Goal: Find specific page/section

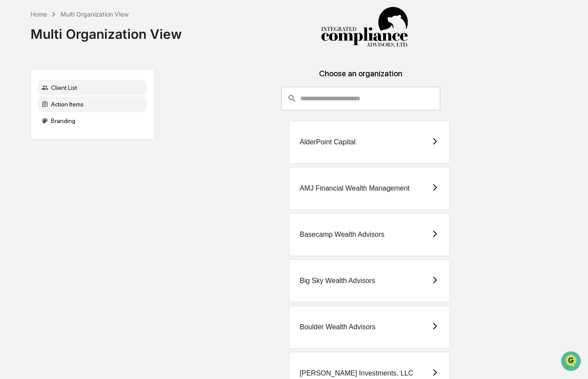
click at [106, 104] on div "Action Items" at bounding box center [92, 104] width 109 height 16
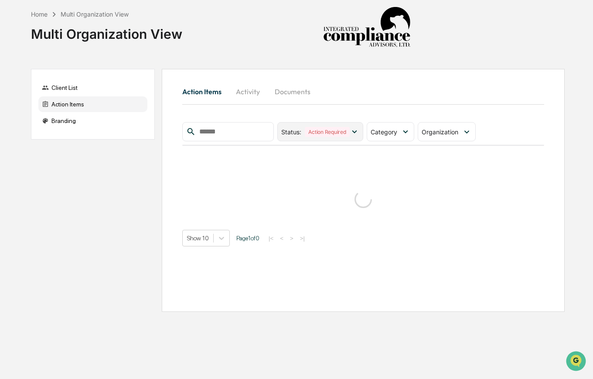
click at [355, 135] on icon at bounding box center [354, 132] width 10 height 10
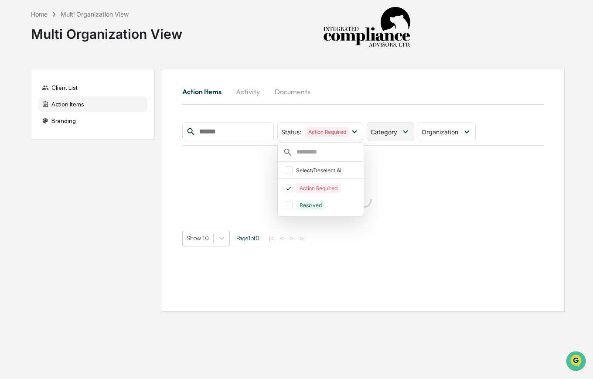
click at [391, 131] on span "Category" at bounding box center [383, 131] width 27 height 7
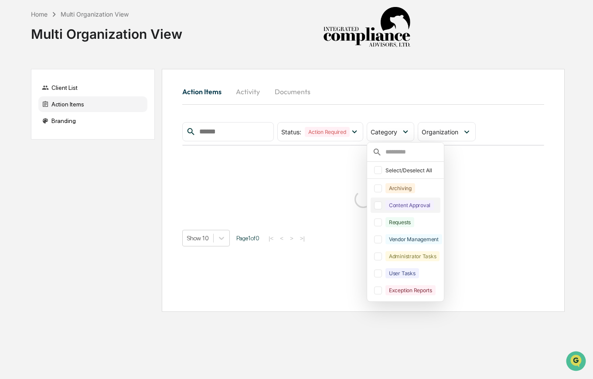
click at [378, 207] on div at bounding box center [378, 205] width 8 height 8
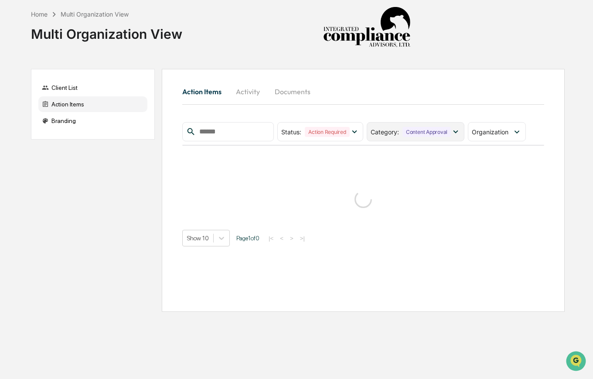
click at [399, 131] on span "Category :" at bounding box center [384, 131] width 28 height 7
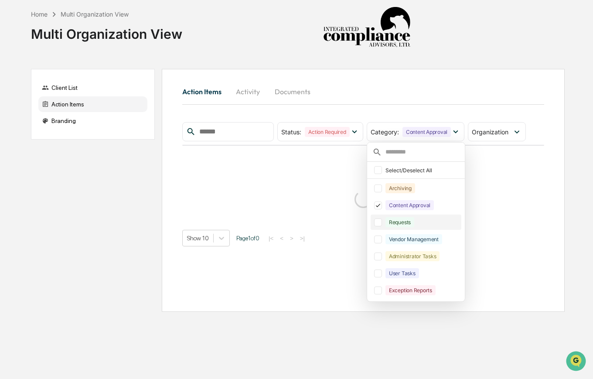
click at [382, 220] on div at bounding box center [378, 222] width 8 height 8
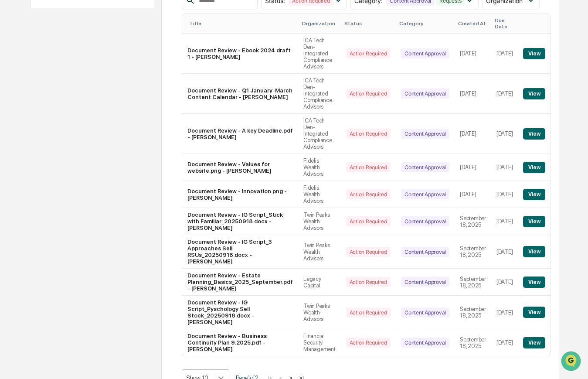
scroll to position [196, 0]
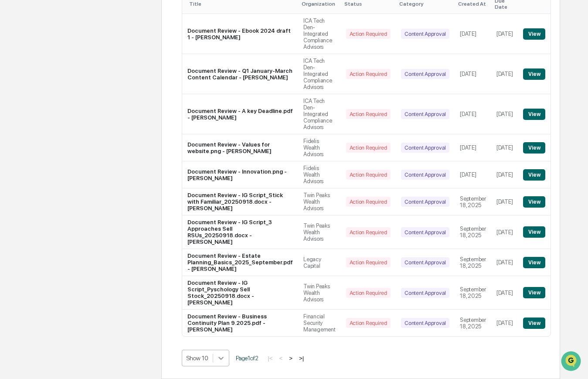
click at [224, 356] on body "Home Multi Organization View Multi Organization View Client List Action Items B…" at bounding box center [294, 113] width 588 height 529
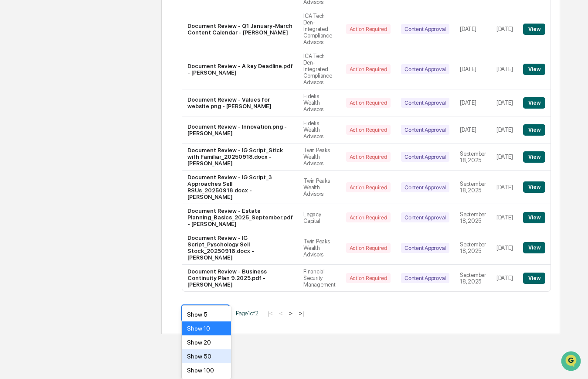
click at [215, 354] on div "Show 50" at bounding box center [206, 356] width 49 height 14
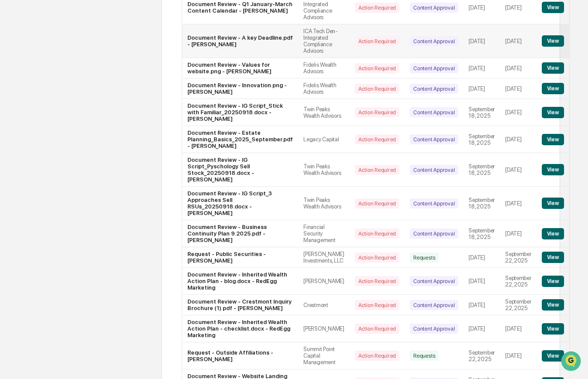
scroll to position [368, 0]
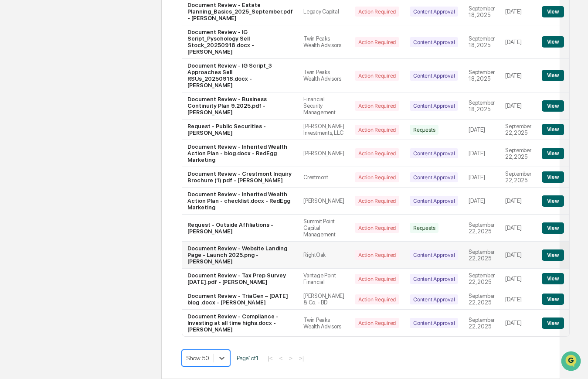
click at [548, 249] on button "View" at bounding box center [553, 254] width 22 height 11
